Goal: Information Seeking & Learning: Check status

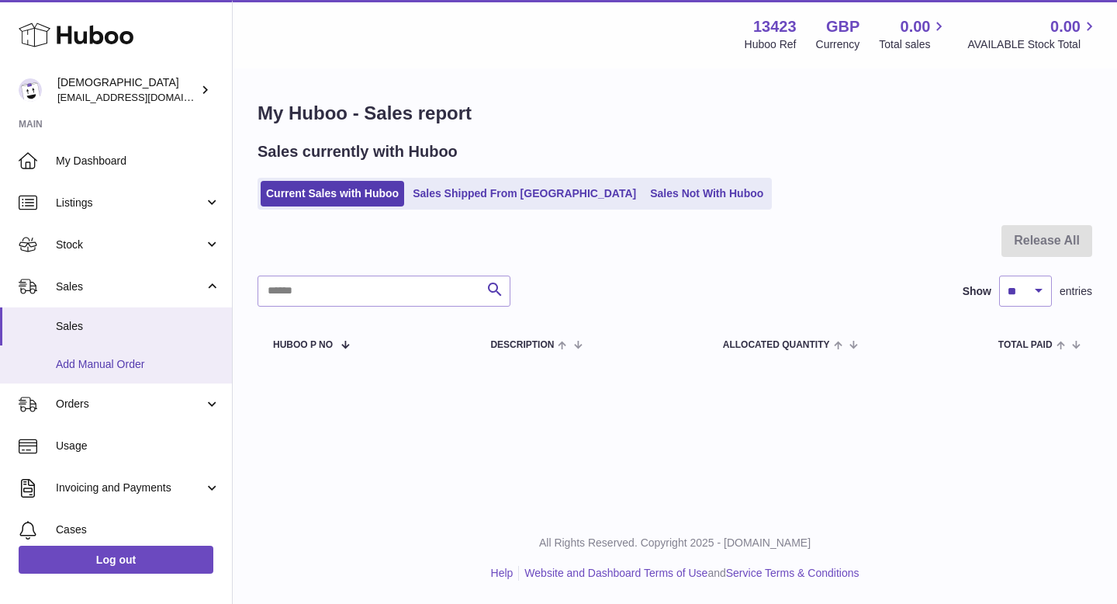
click at [124, 360] on span "Add Manual Order" at bounding box center [138, 364] width 165 height 15
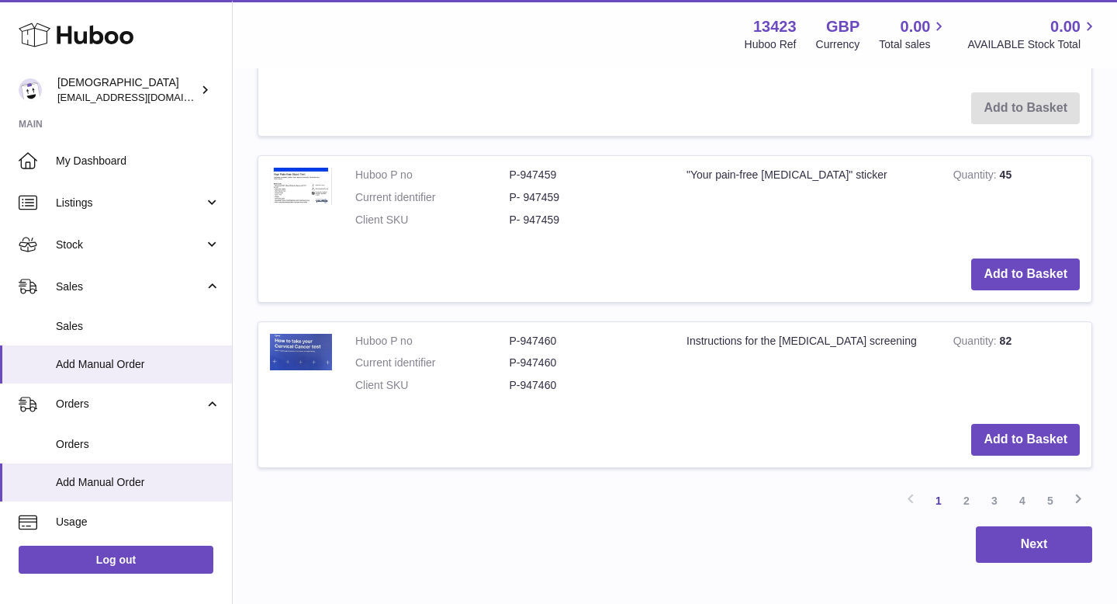
scroll to position [1694, 0]
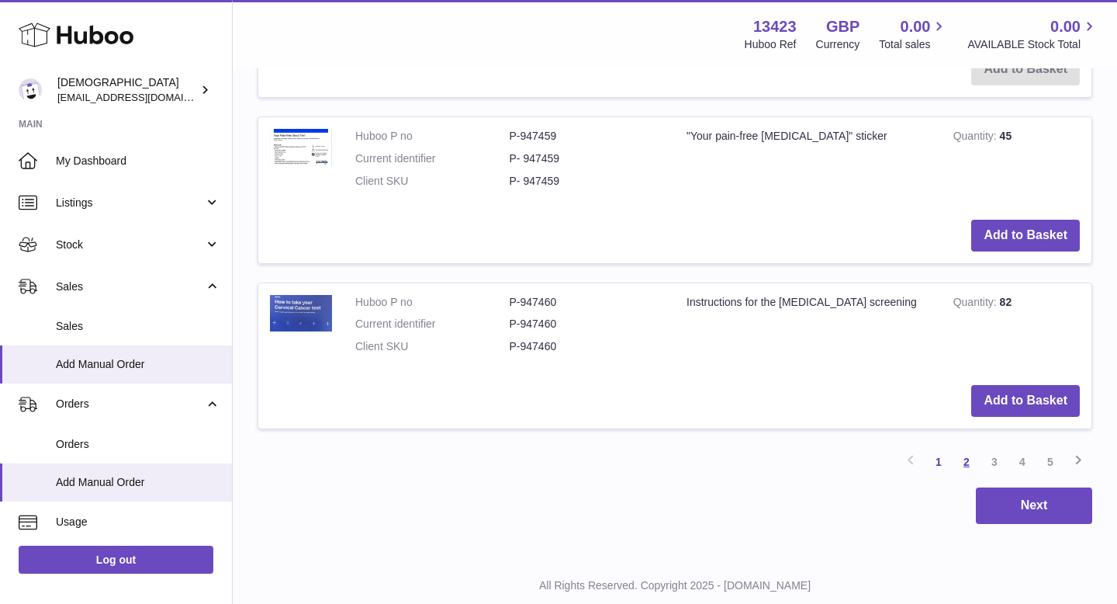
click at [968, 462] on link "2" at bounding box center [967, 462] width 28 height 28
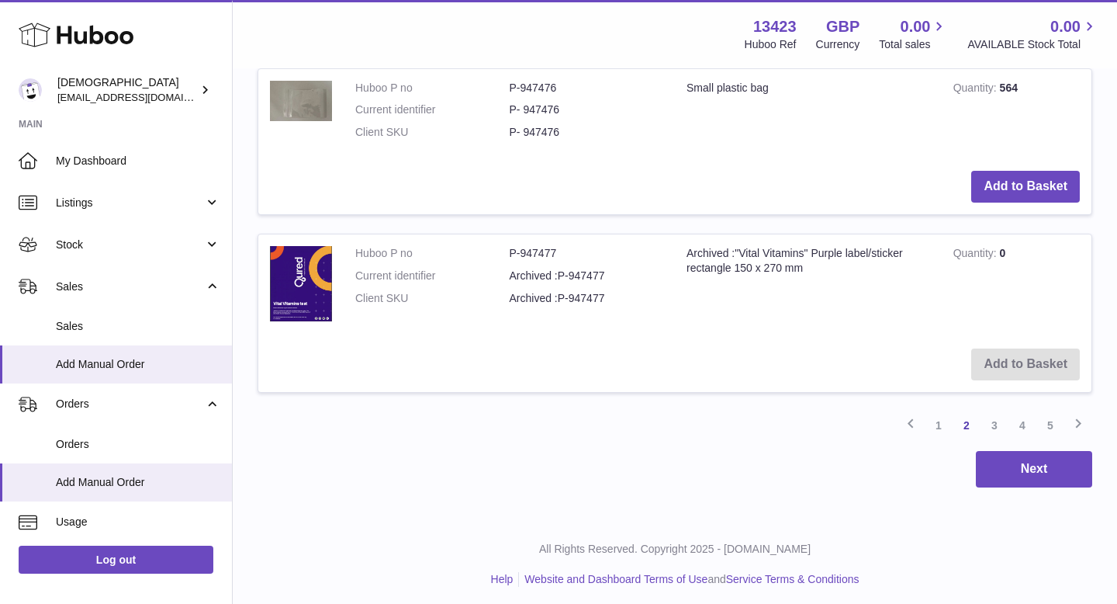
scroll to position [1923, 0]
click at [995, 427] on link "3" at bounding box center [995, 425] width 28 height 28
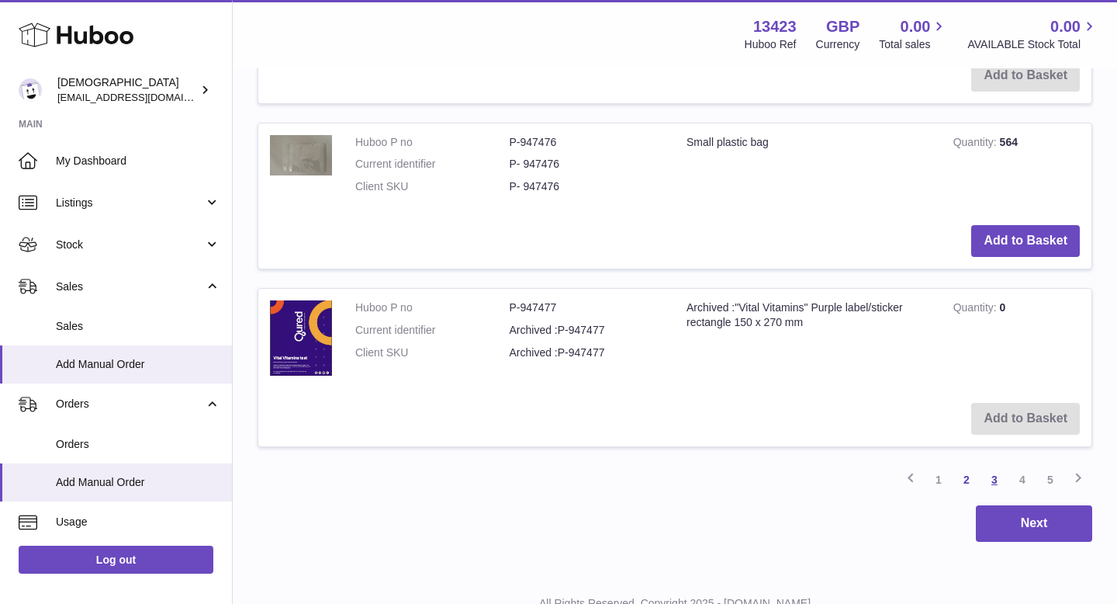
scroll to position [1928, 0]
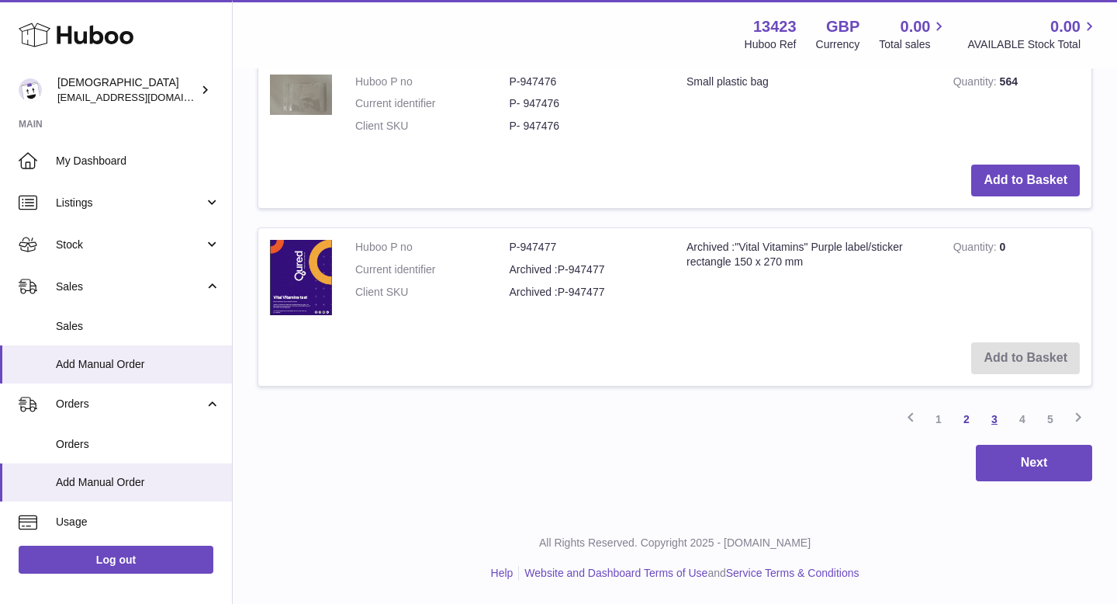
click at [997, 422] on link "3" at bounding box center [995, 419] width 28 height 28
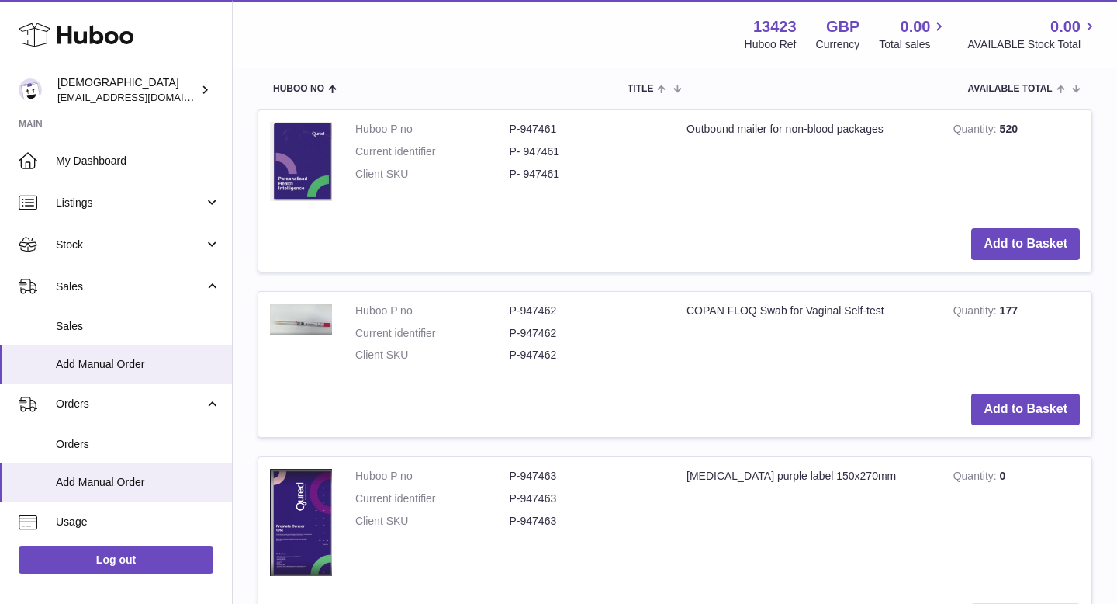
scroll to position [70, 0]
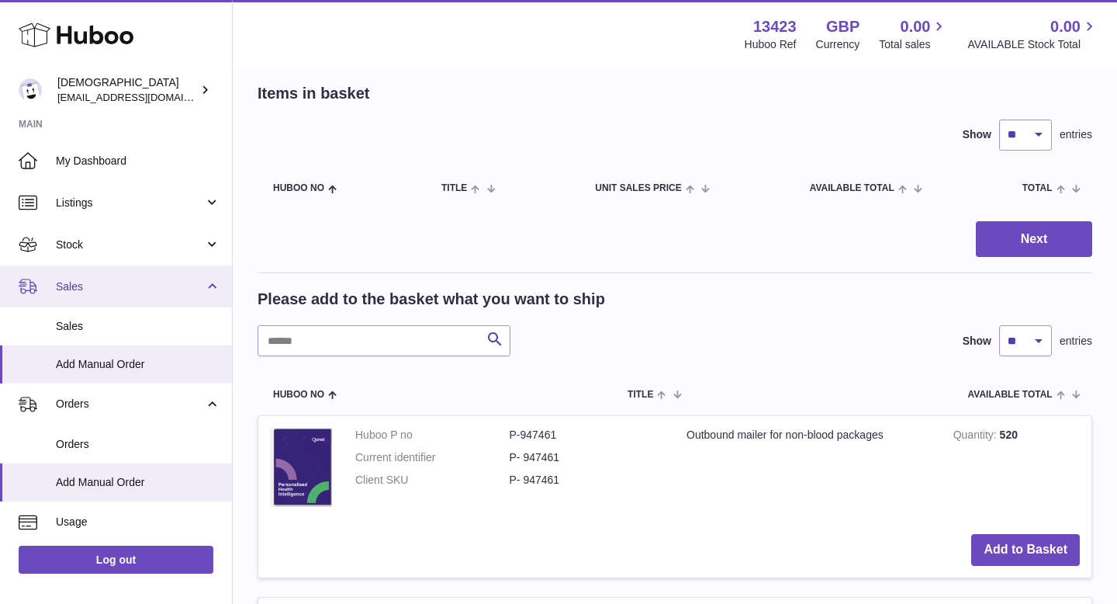
click at [120, 291] on span "Sales" at bounding box center [130, 286] width 148 height 15
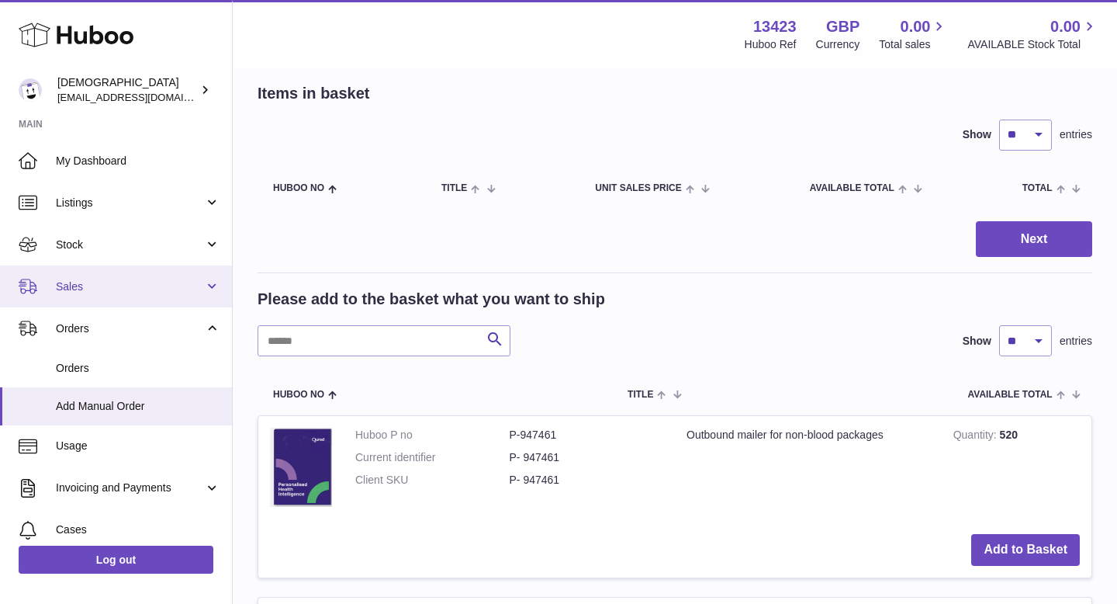
click at [101, 285] on span "Sales" at bounding box center [130, 286] width 148 height 15
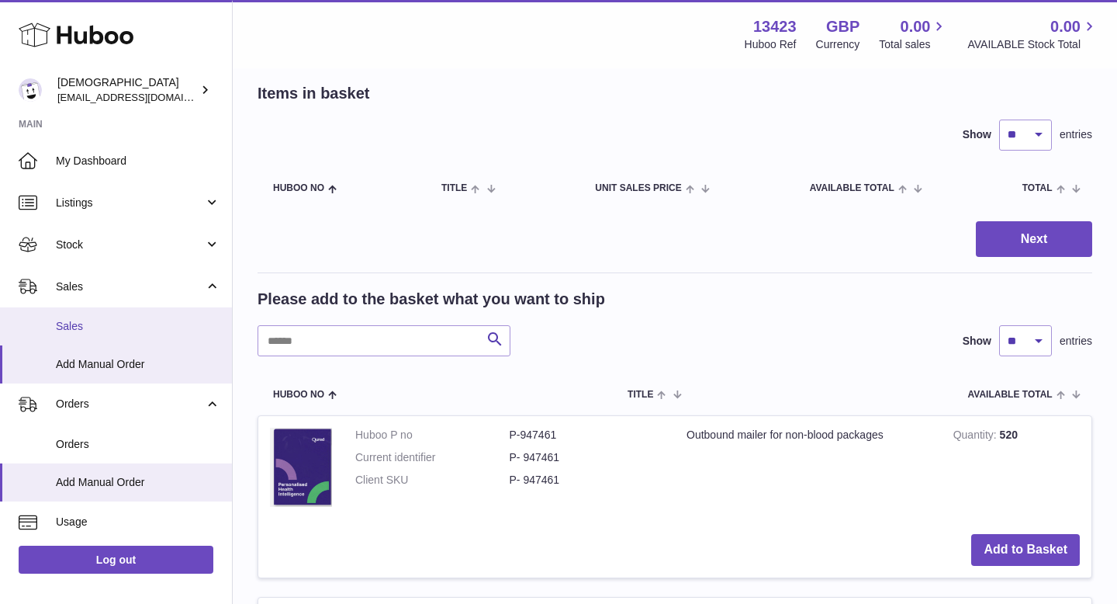
click at [101, 332] on span "Sales" at bounding box center [138, 326] width 165 height 15
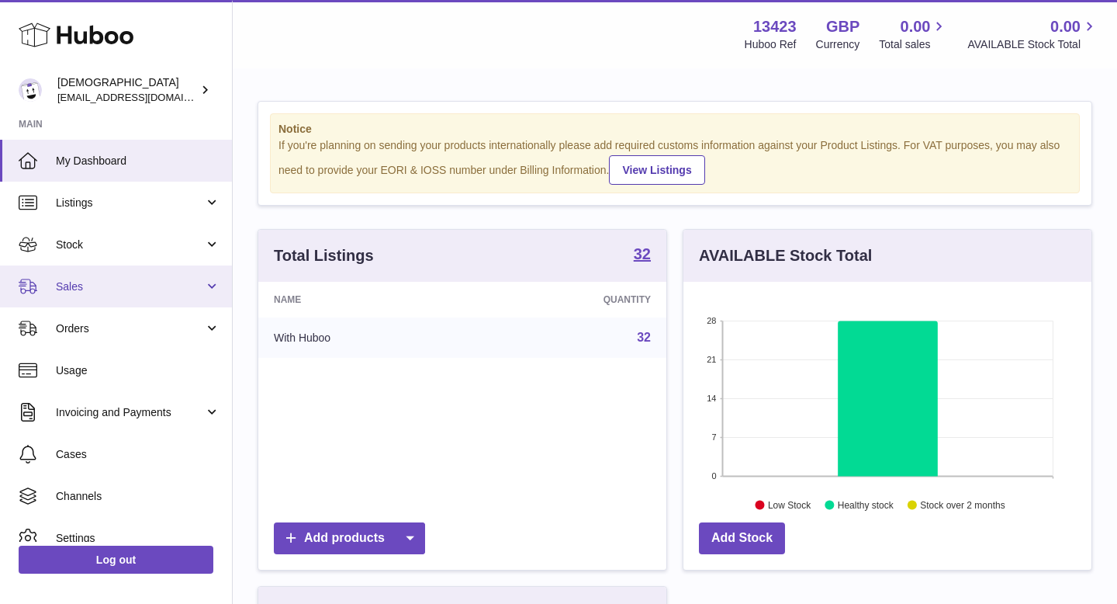
click at [91, 278] on link "Sales" at bounding box center [116, 286] width 232 height 42
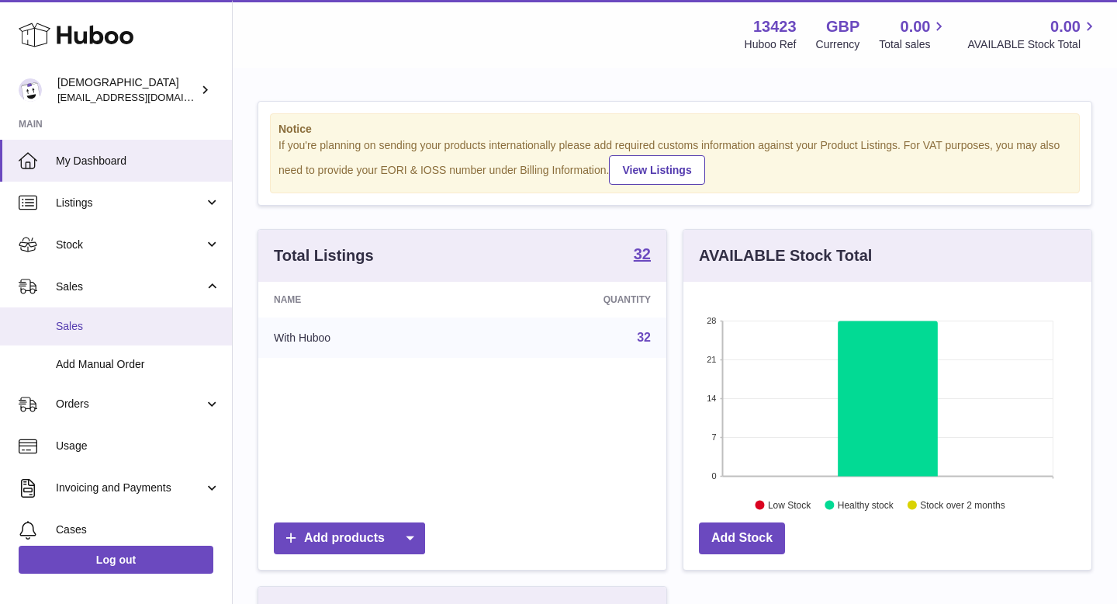
click at [92, 319] on span "Sales" at bounding box center [138, 326] width 165 height 15
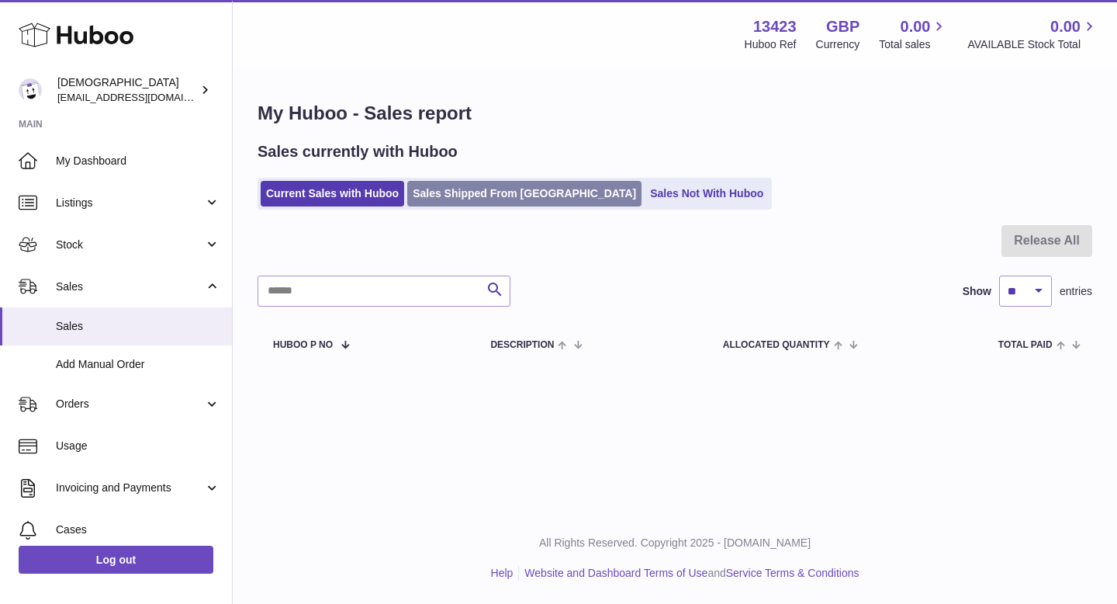
click at [429, 192] on link "Sales Shipped From [GEOGRAPHIC_DATA]" at bounding box center [524, 194] width 234 height 26
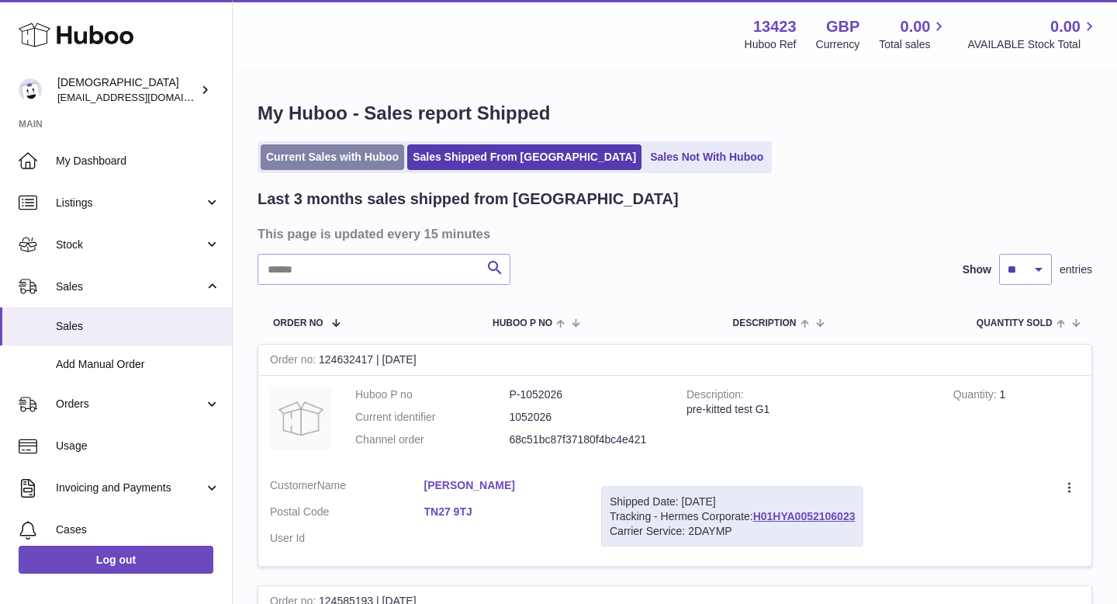
click at [362, 162] on link "Current Sales with Huboo" at bounding box center [333, 157] width 144 height 26
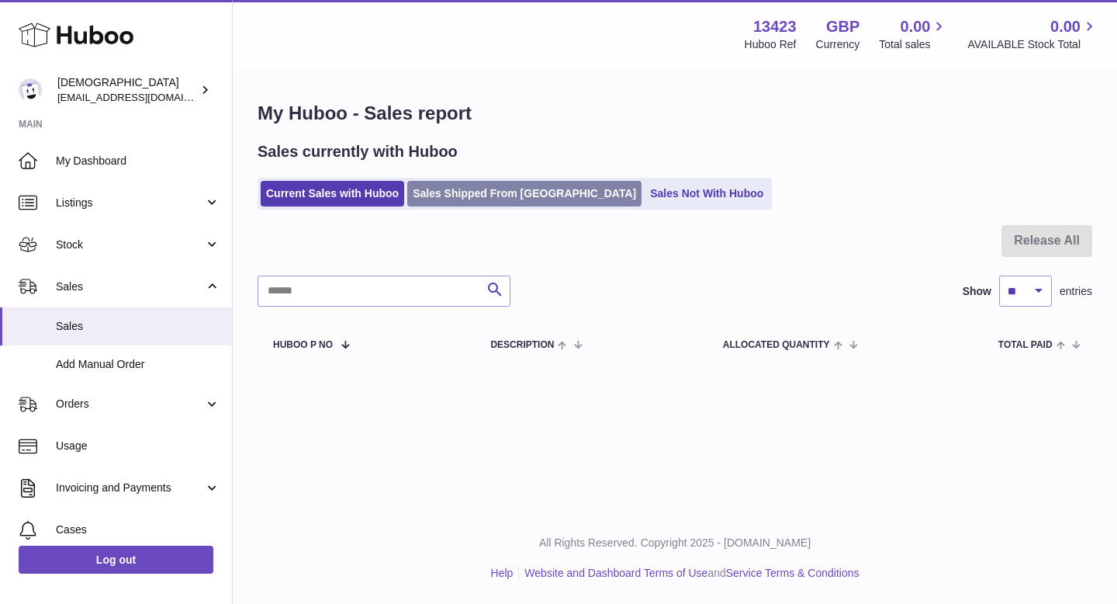
click at [481, 194] on link "Sales Shipped From Huboo" at bounding box center [524, 194] width 234 height 26
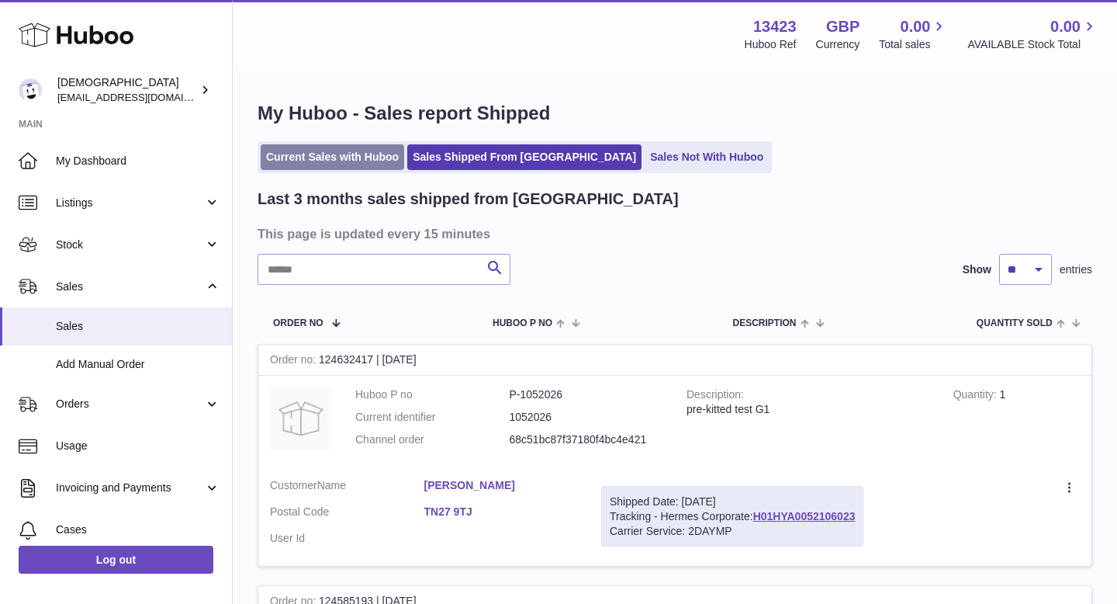
click at [352, 147] on link "Current Sales with Huboo" at bounding box center [333, 157] width 144 height 26
